Goal: Navigation & Orientation: Understand site structure

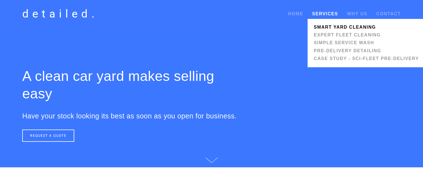
click at [325, 26] on link "Smart Yard Cleaning" at bounding box center [366, 27] width 109 height 8
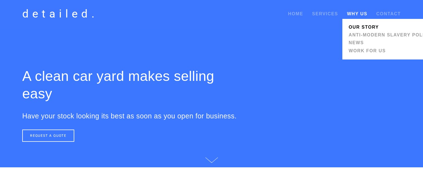
click at [354, 27] on link "Our Story" at bounding box center [390, 27] width 86 height 8
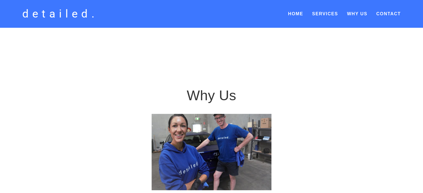
scroll to position [83, 0]
